Goal: Task Accomplishment & Management: Use online tool/utility

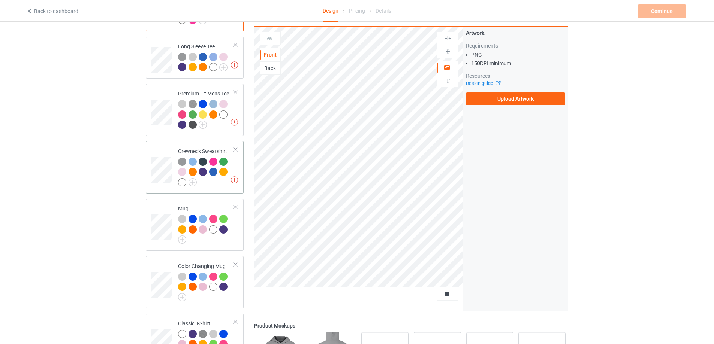
scroll to position [125, 0]
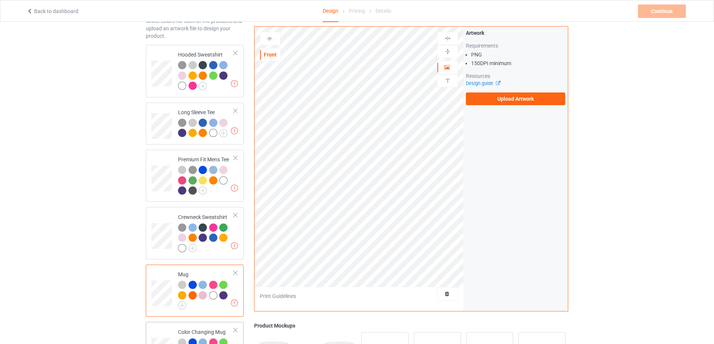
scroll to position [19, 0]
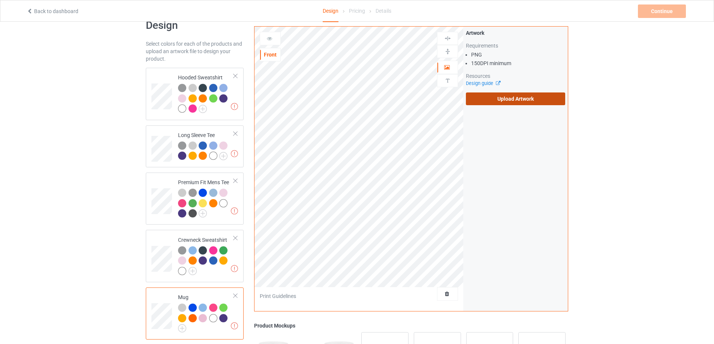
click at [496, 102] on label "Upload Artwork" at bounding box center [515, 99] width 99 height 13
click at [0, 0] on input "Upload Artwork" at bounding box center [0, 0] width 0 height 0
